Goal: Find specific page/section: Find specific page/section

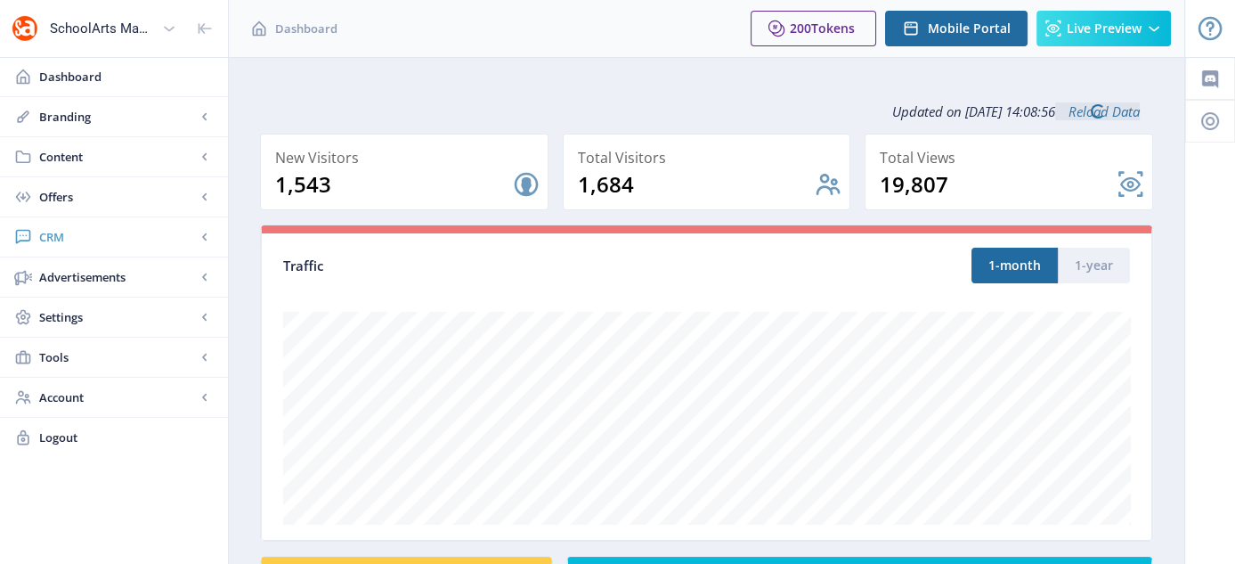
click at [45, 236] on span "CRM" at bounding box center [117, 237] width 157 height 18
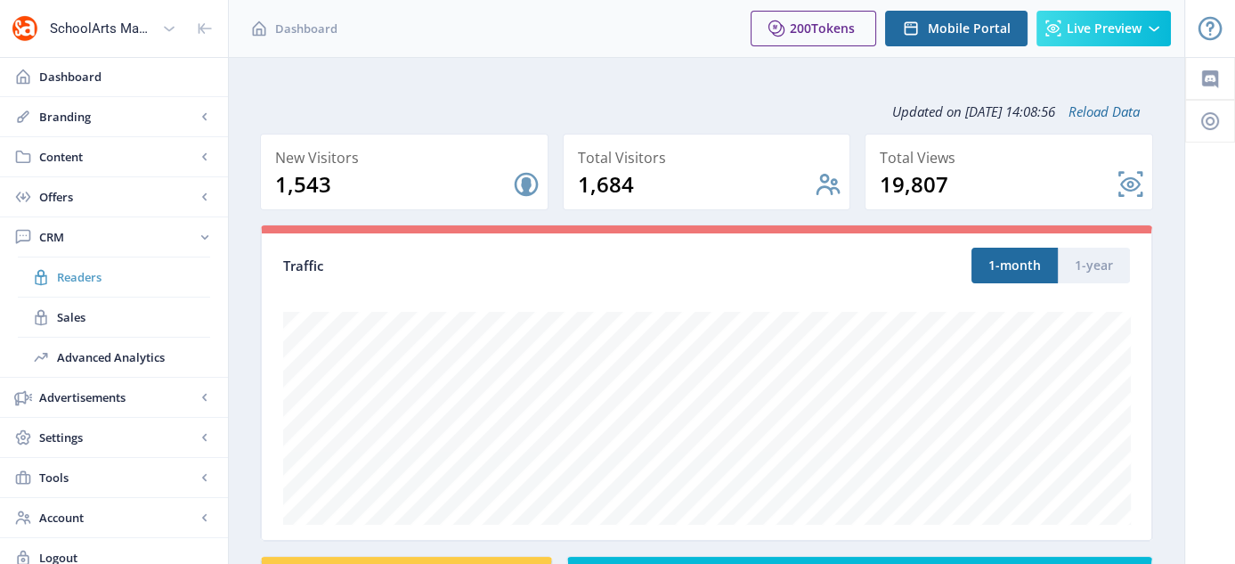
click at [73, 272] on span "Readers" at bounding box center [133, 277] width 153 height 18
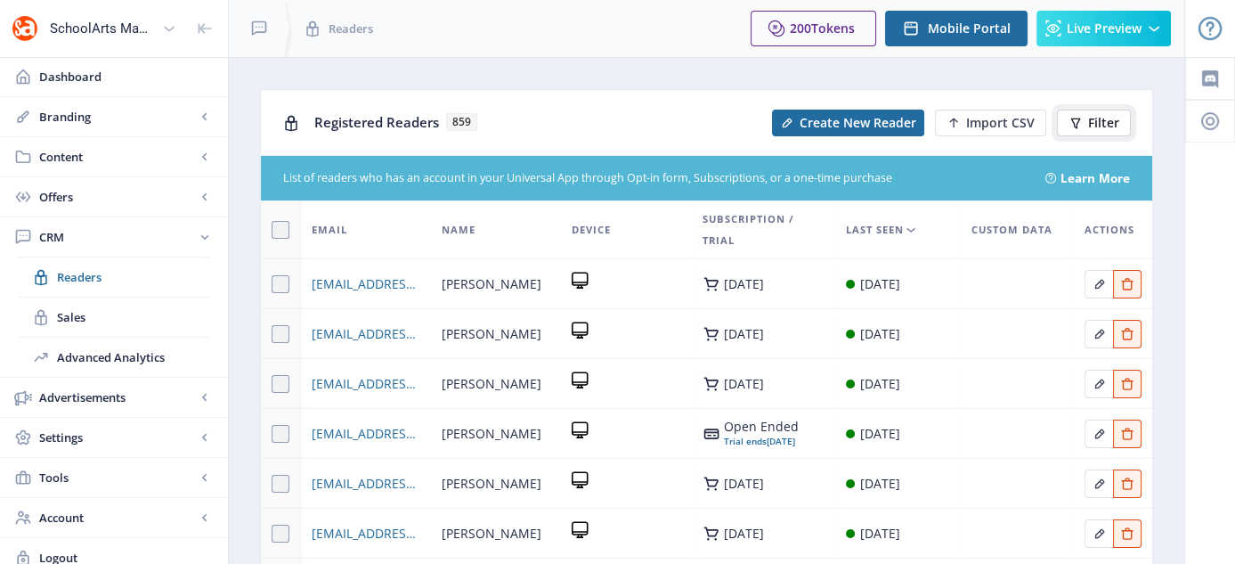
click at [1085, 120] on button "Filter" at bounding box center [1094, 123] width 74 height 27
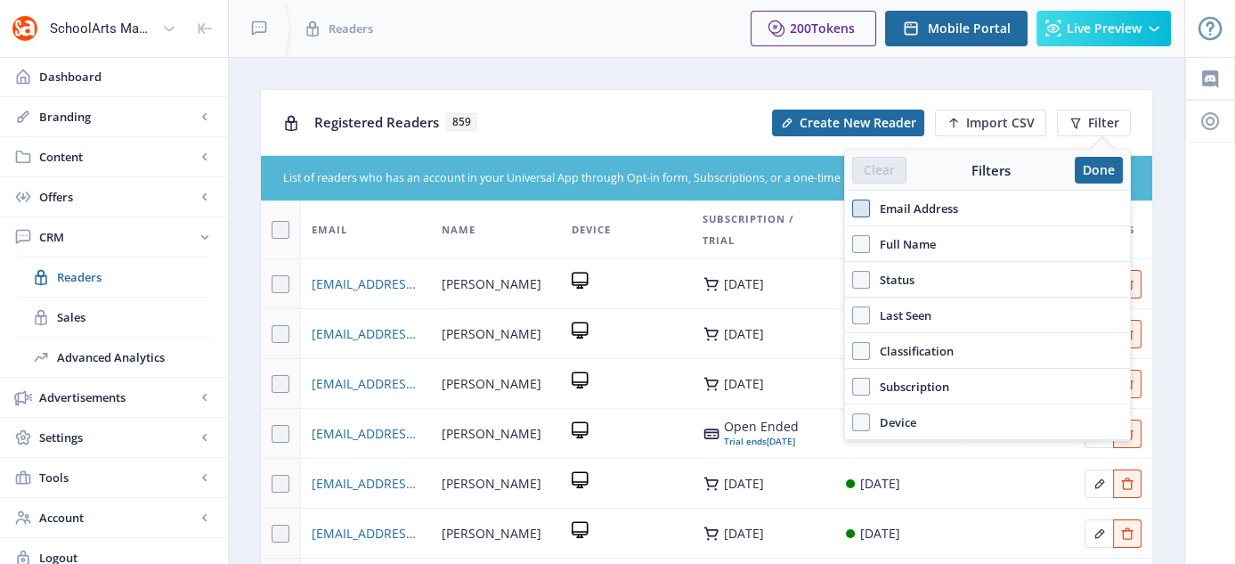
click at [852, 203] on span at bounding box center [861, 208] width 18 height 18
click at [852, 207] on input "Email Address" at bounding box center [852, 207] width 1 height 1
checkbox input "true"
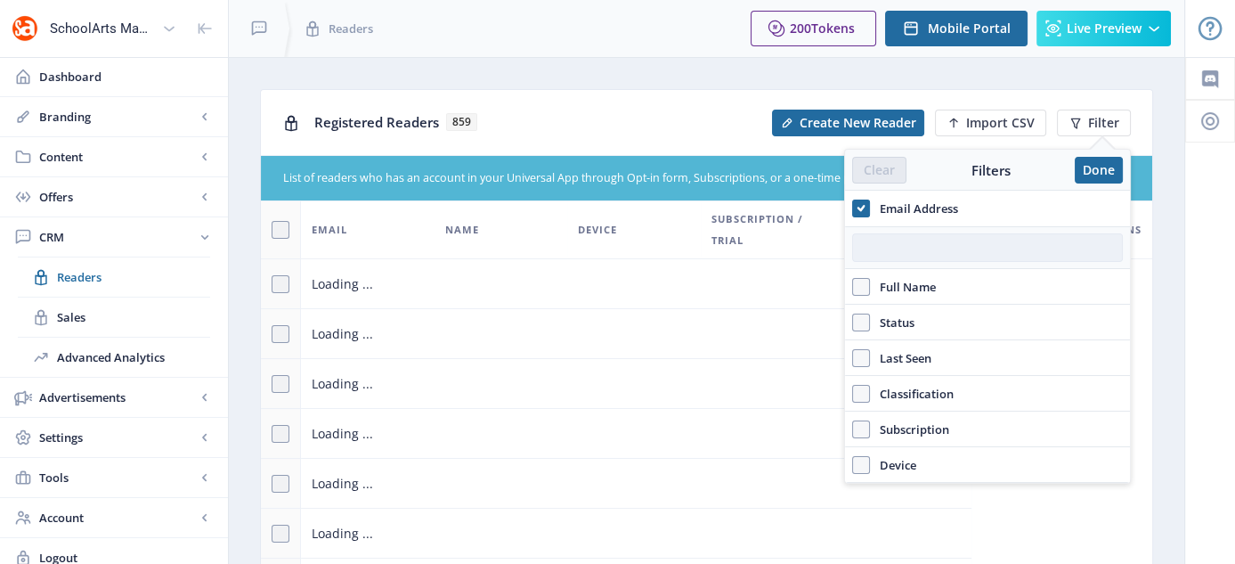
click at [953, 248] on input "text" at bounding box center [987, 247] width 271 height 28
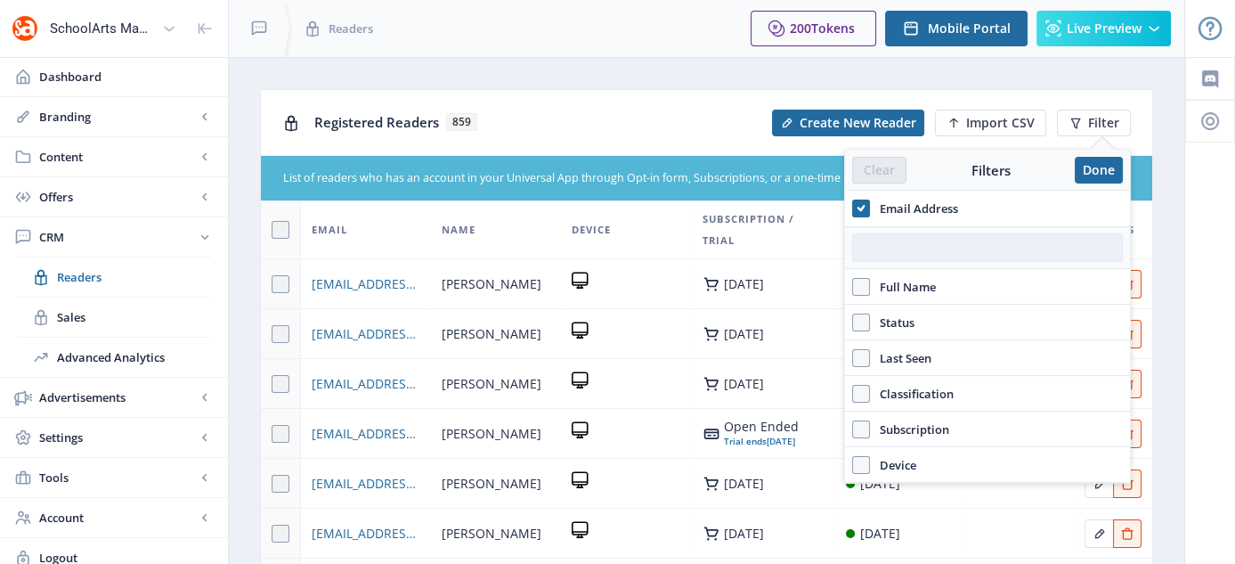
paste input "[EMAIL_ADDRESS][DOMAIN_NAME]"
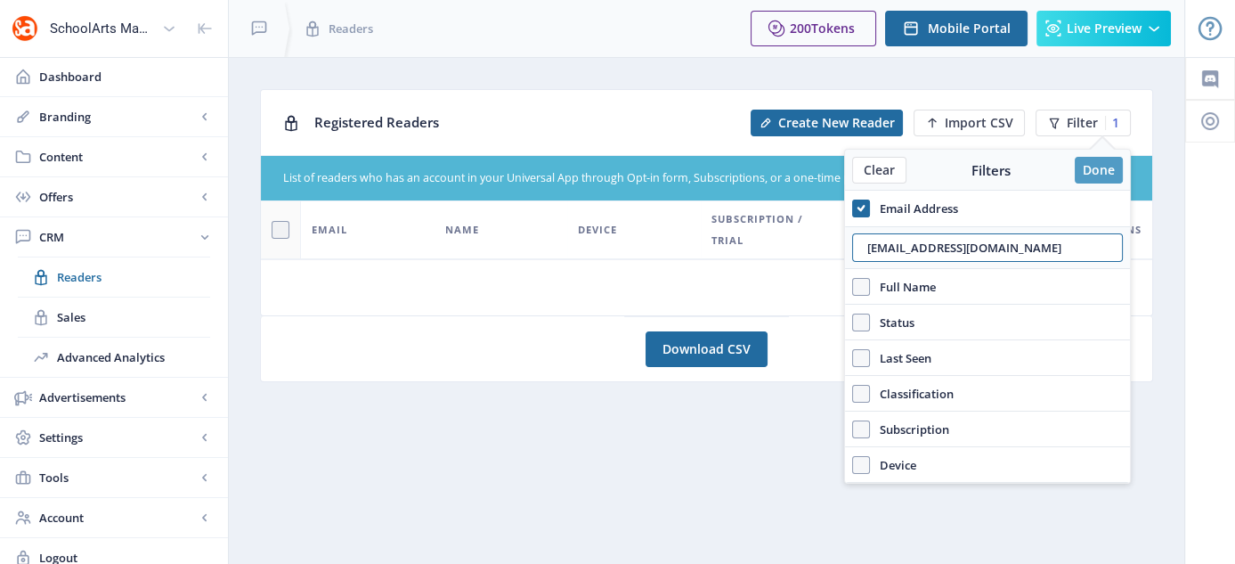
type input "[EMAIL_ADDRESS][DOMAIN_NAME]"
click at [1098, 167] on button "Done" at bounding box center [1099, 170] width 48 height 27
